Goal: Task Accomplishment & Management: Use online tool/utility

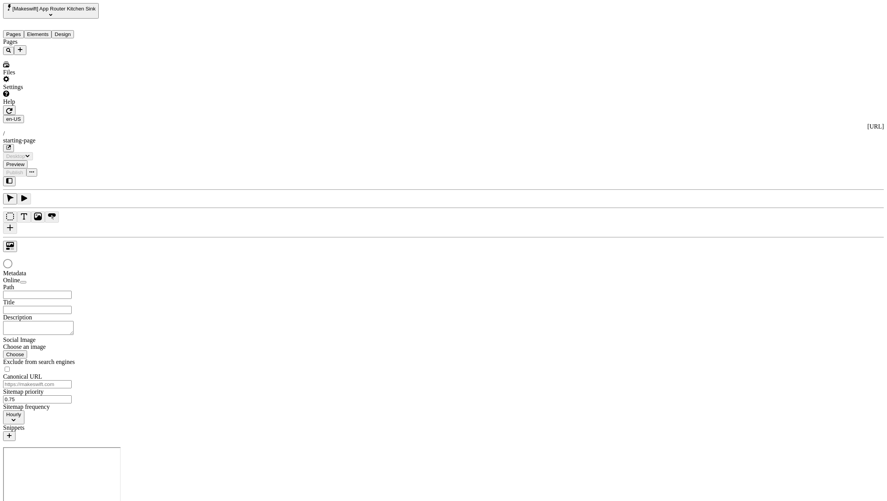
type input "/starting-page"
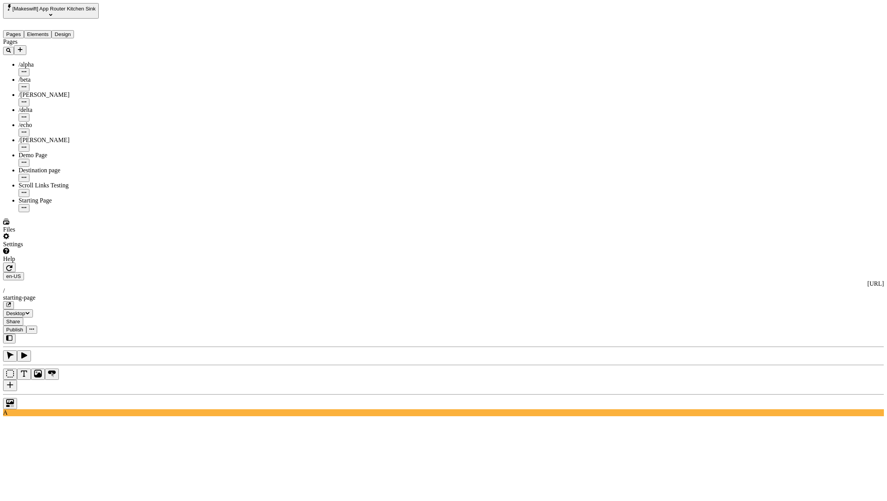
type input "2"
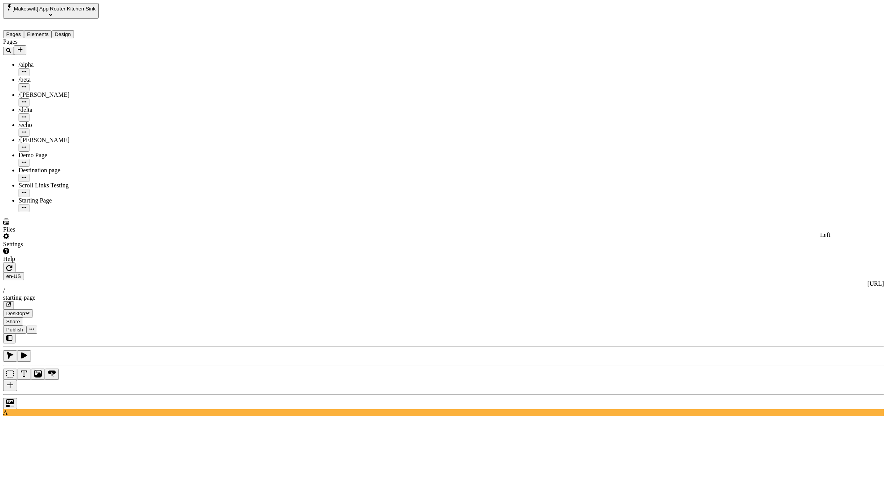
type input "2"
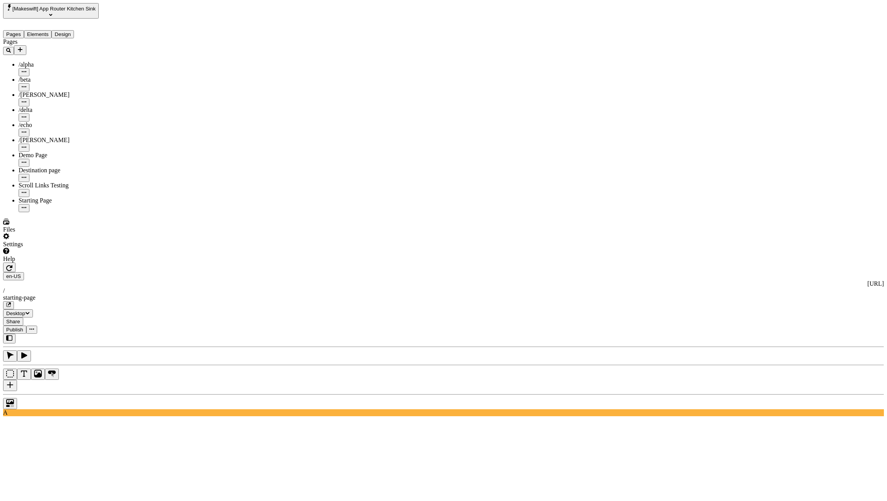
click at [17, 380] on button "button" at bounding box center [10, 385] width 14 height 11
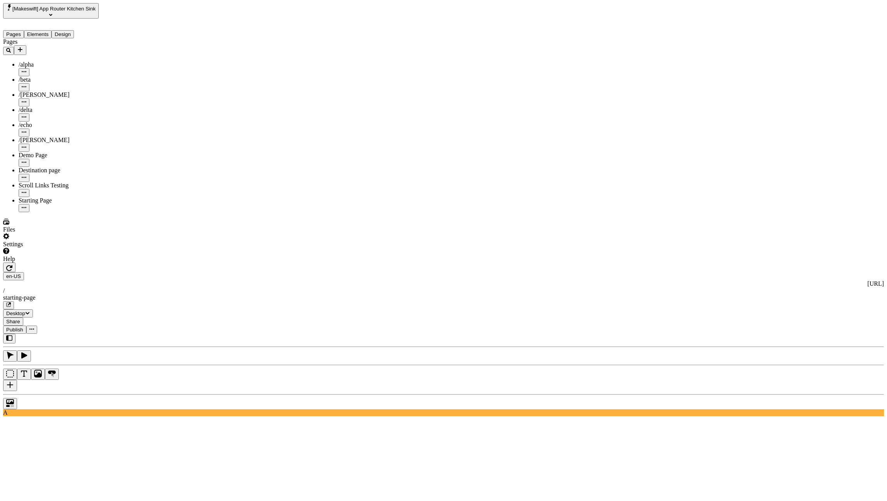
checkbox input "true"
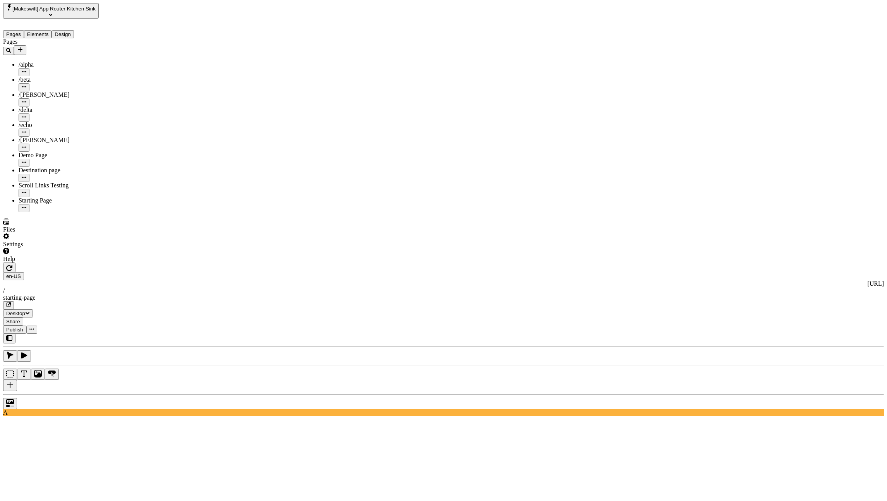
checkbox input "true"
